Goal: Task Accomplishment & Management: Use online tool/utility

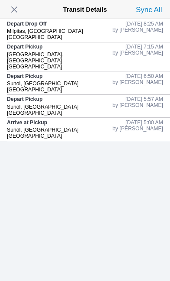
scroll to position [94, 0]
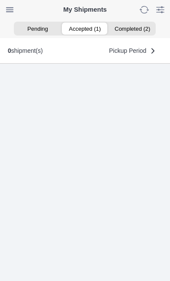
click at [82, 32] on ion-segment-button "Accepted (1)" at bounding box center [85, 29] width 47 height 12
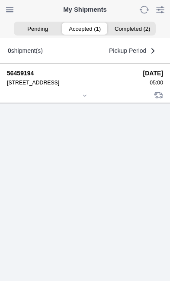
click at [84, 98] on icon at bounding box center [84, 95] width 5 height 5
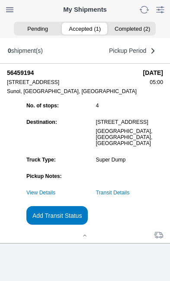
scroll to position [86, 0]
click at [0, 0] on slot "Add Transit Status" at bounding box center [0, 0] width 0 height 0
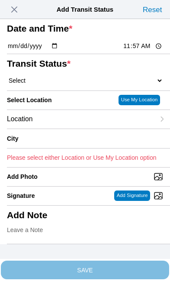
click at [143, 51] on input "11:57" at bounding box center [143, 46] width 41 height 9
type input "09:19"
click at [57, 84] on select "Select Arrive at Drop Off Arrive at Pickup Break Start Break Stop Depart Drop O…" at bounding box center [85, 81] width 156 height 8
select select "DPTPULOC"
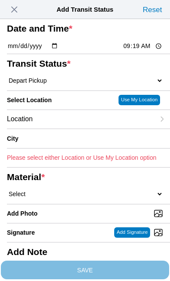
click at [69, 129] on div "Location" at bounding box center [81, 119] width 148 height 19
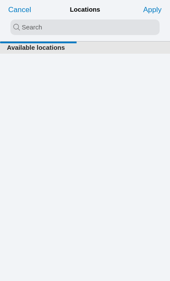
click at [17, 28] on input "search text" at bounding box center [84, 27] width 149 height 16
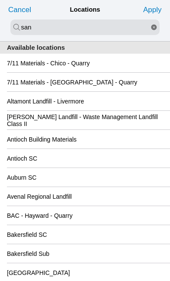
type input "san"
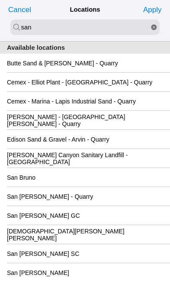
click at [109, 225] on div "San [PERSON_NAME] GC" at bounding box center [85, 215] width 156 height 19
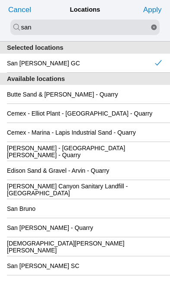
click at [0, 0] on slot "Apply" at bounding box center [0, 0] width 0 height 0
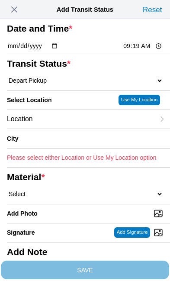
type input "[GEOGRAPHIC_DATA][PERSON_NAME]"
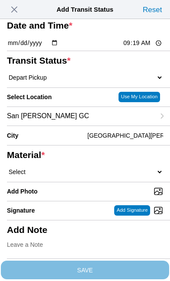
scroll to position [87, 0]
click at [71, 168] on select "Select 1" x 3" Rock 1" x 4" Rock 2" x 4" Rock Asphalt Cold Patch Backfill Spec …" at bounding box center [85, 172] width 156 height 8
select select "708654"
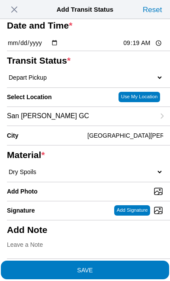
click at [122, 267] on span "SAVE" at bounding box center [85, 270] width 156 height 6
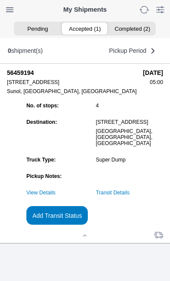
scroll to position [0, 0]
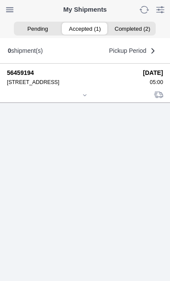
click at [85, 98] on icon at bounding box center [84, 95] width 5 height 5
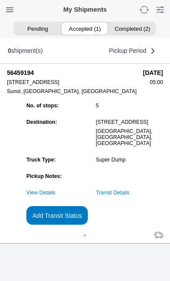
scroll to position [89, 0]
click at [130, 196] on link "Transit Details" at bounding box center [113, 193] width 34 height 6
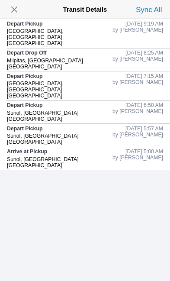
click at [20, 12] on span "button" at bounding box center [14, 9] width 12 height 12
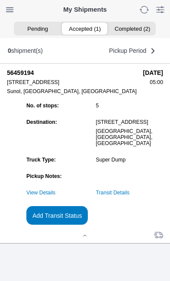
click at [0, 0] on slot "Add Transit Status" at bounding box center [0, 0] width 0 height 0
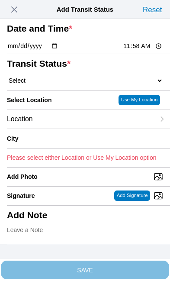
click at [146, 51] on input "11:58" at bounding box center [143, 46] width 41 height 9
type input "10:40"
click at [64, 84] on select "Select Arrive at Drop Off Arrive at Pickup Break Start Break Stop Depart Drop O…" at bounding box center [85, 81] width 156 height 8
select select "DPTDLVLOC"
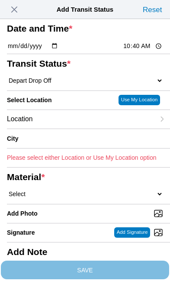
click at [71, 129] on div "Location" at bounding box center [81, 119] width 148 height 19
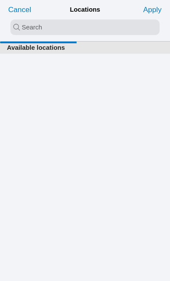
click at [17, 28] on input "search text" at bounding box center [84, 27] width 149 height 16
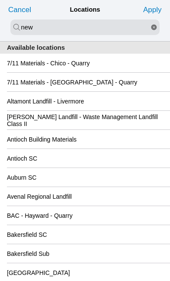
type input "new"
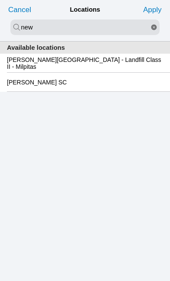
click at [0, 0] on slot "[PERSON_NAME][GEOGRAPHIC_DATA] - Landfill Class II - Milpitas" at bounding box center [0, 0] width 0 height 0
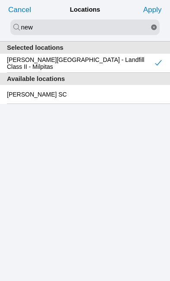
click at [0, 0] on slot "Apply" at bounding box center [0, 0] width 0 height 0
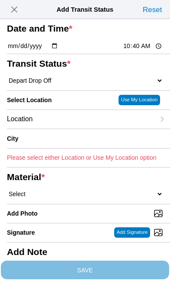
type input "Milpitas"
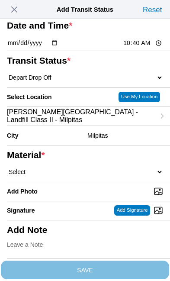
scroll to position [97, 0]
click at [70, 168] on select "Select 1" x 3" Rock 1" x 4" Rock 2" x 4" Rock Asphalt Cold Patch Backfill Spec …" at bounding box center [85, 172] width 156 height 8
select select "708654"
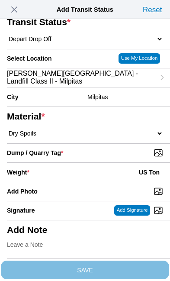
click at [125, 158] on input "Dump / Quarry Tag *" at bounding box center [88, 153] width 163 height 10
type input "C:\fakepath\image.jpg"
click at [77, 182] on div "Weight * US Ton" at bounding box center [85, 172] width 156 height 19
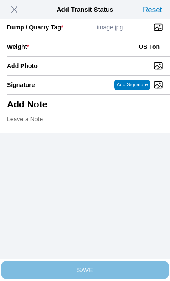
scroll to position [178, 0]
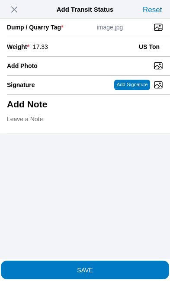
type input "17.33"
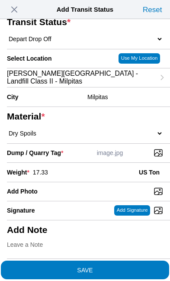
scroll to position [148, 0]
click at [136, 267] on span "SAVE" at bounding box center [85, 270] width 156 height 6
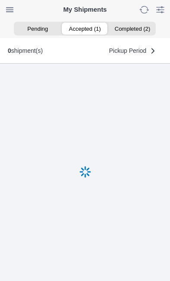
scroll to position [0, 0]
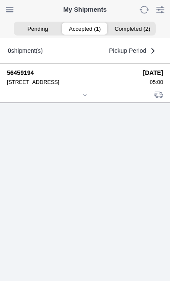
click at [91, 99] on div at bounding box center [85, 96] width 156 height 6
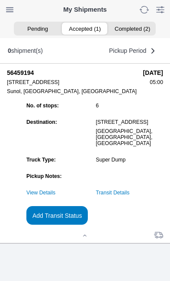
scroll to position [94, 0]
click at [130, 196] on link "Transit Details" at bounding box center [113, 193] width 34 height 6
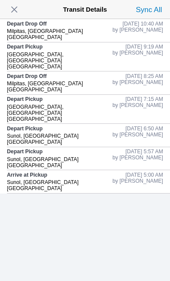
click at [20, 15] on span "button" at bounding box center [14, 9] width 12 height 12
